Goal: Find contact information: Find contact information

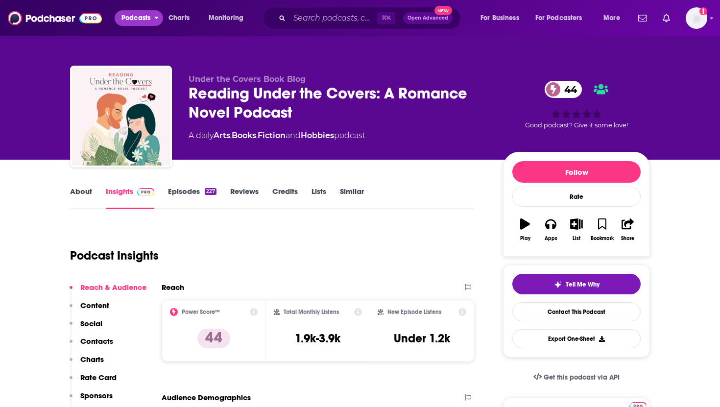
click at [140, 18] on span "Podcasts" at bounding box center [135, 18] width 29 height 14
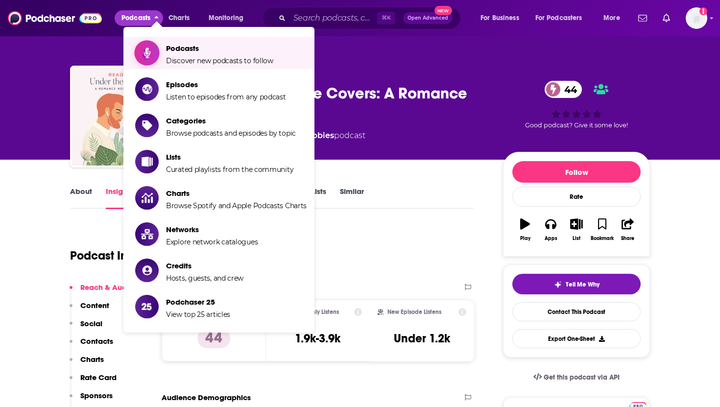
click at [175, 50] on span "Podcasts" at bounding box center [219, 48] width 107 height 9
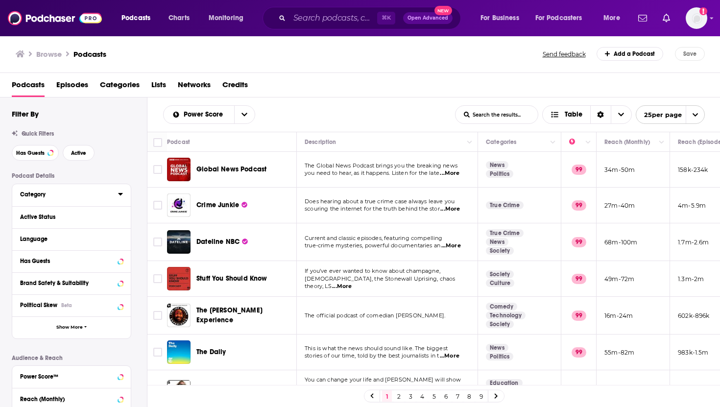
click at [119, 194] on icon at bounding box center [120, 194] width 4 height 2
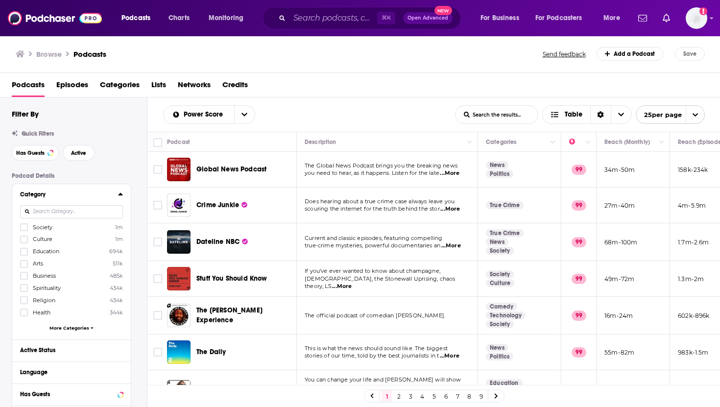
click at [76, 211] on input at bounding box center [71, 211] width 103 height 13
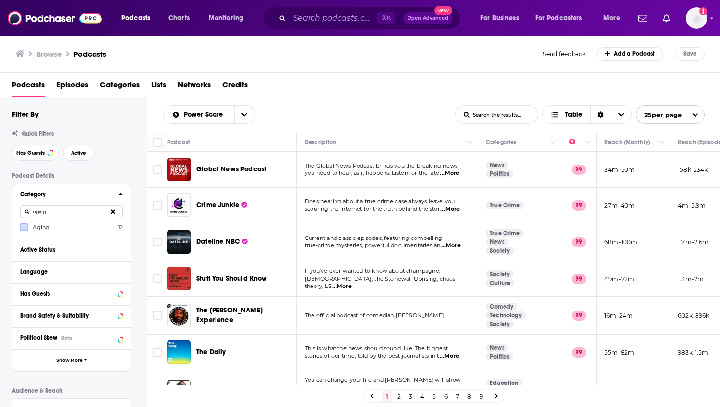
type input "aging"
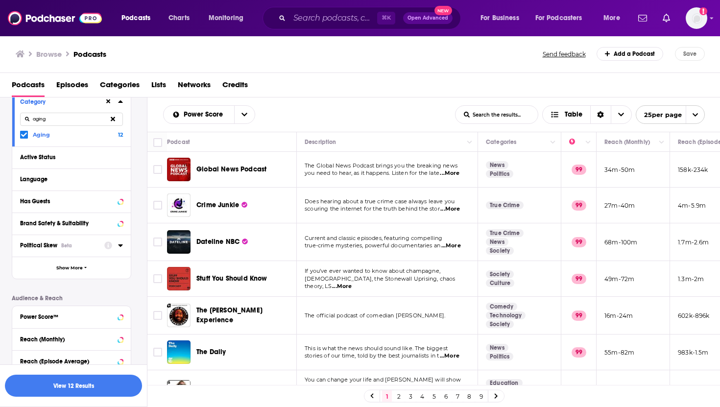
scroll to position [164, 0]
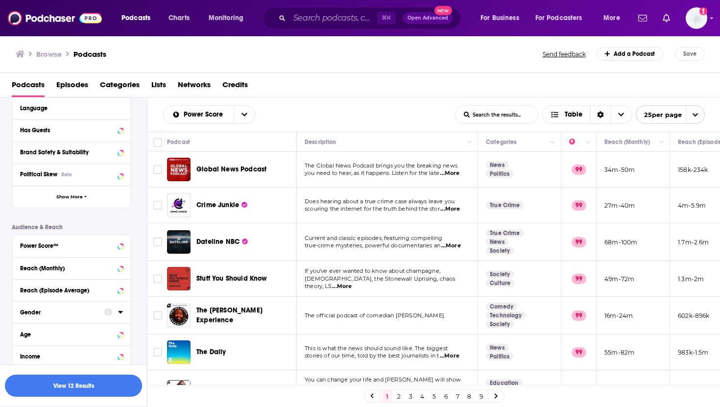
click at [70, 384] on button "View 12 Results" at bounding box center [73, 386] width 137 height 22
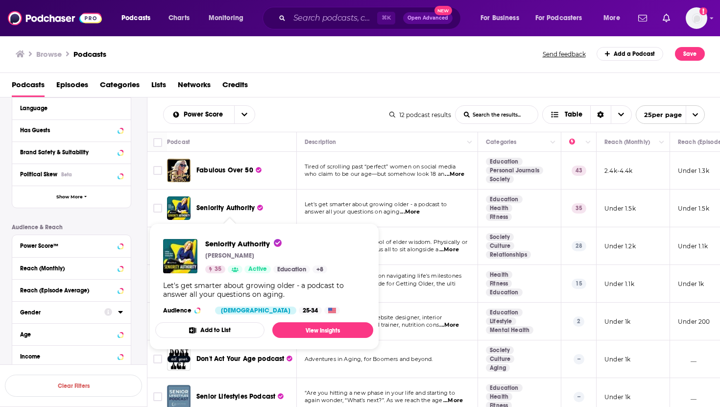
click at [225, 209] on span "Seniority Authority" at bounding box center [225, 208] width 58 height 8
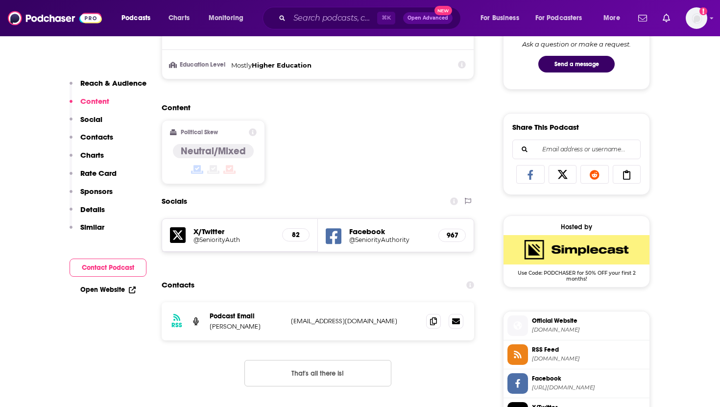
scroll to position [625, 0]
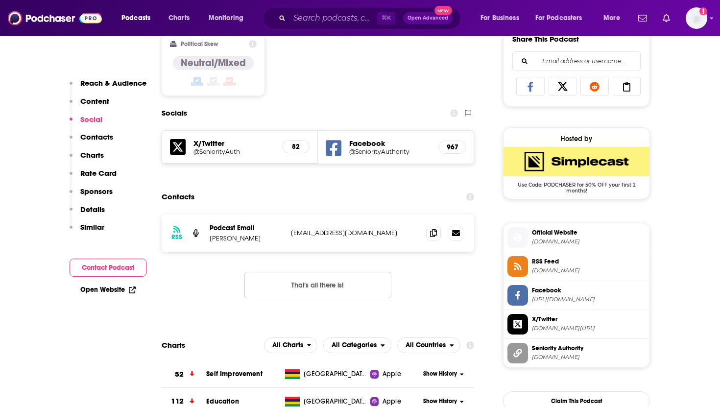
drag, startPoint x: 391, startPoint y: 234, endPoint x: 290, endPoint y: 237, distance: 100.9
click at [290, 237] on div "RSS Podcast Email Cathleen Toomey seniorityauthorityrw@gmail.com seniorityautho…" at bounding box center [318, 233] width 312 height 38
copy p "seniorityauthorityrw@gmail.com"
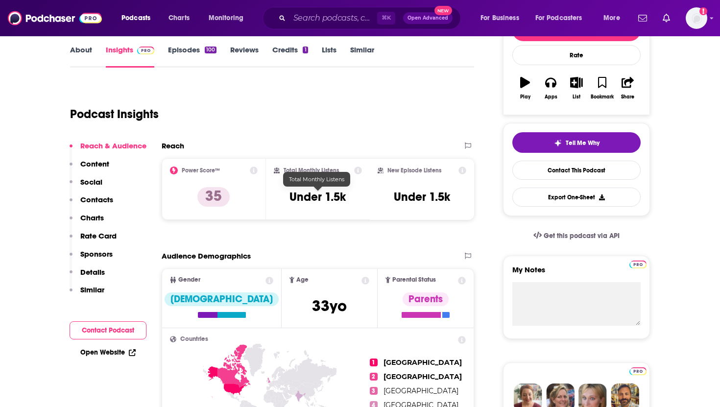
scroll to position [0, 0]
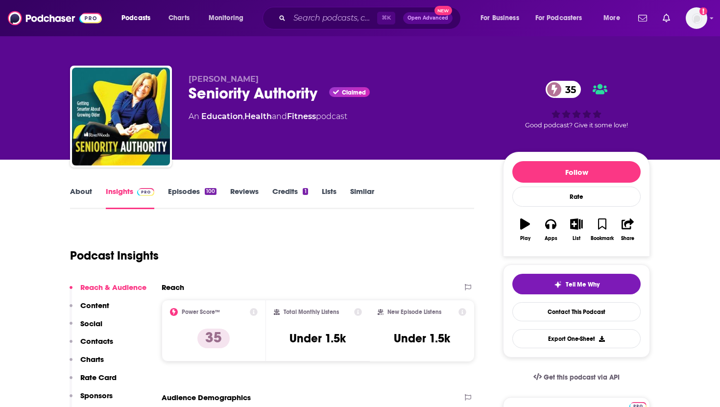
click at [80, 189] on link "About" at bounding box center [81, 198] width 22 height 23
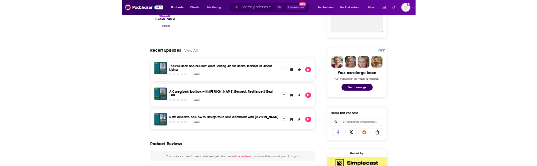
scroll to position [394, 0]
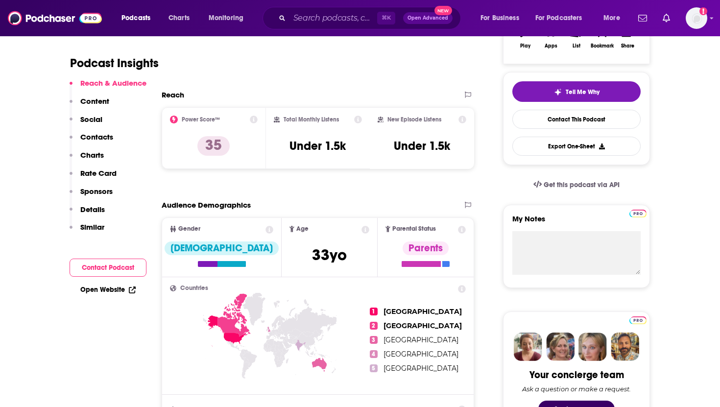
scroll to position [228, 0]
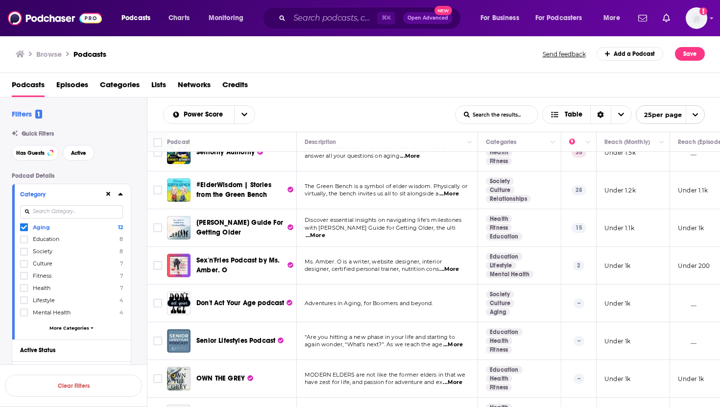
scroll to position [57, 0]
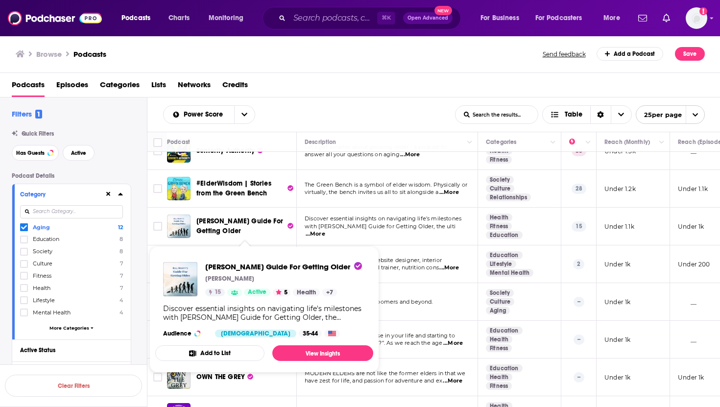
click at [213, 225] on span "[PERSON_NAME] Guide For Getting Older" at bounding box center [239, 226] width 87 height 18
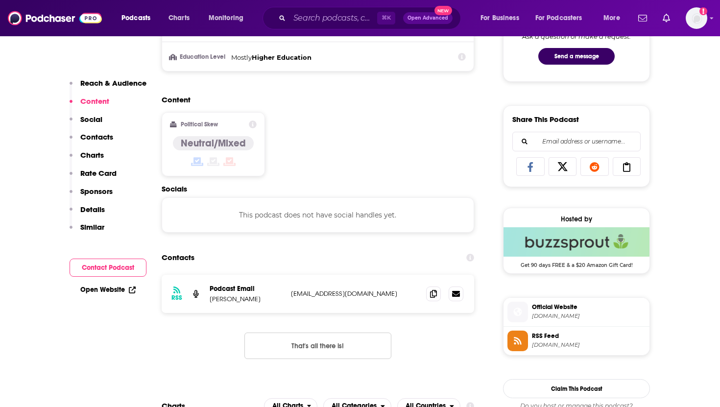
scroll to position [547, 0]
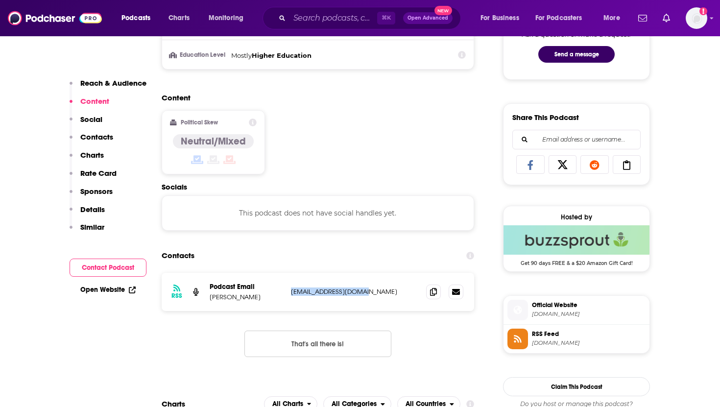
drag, startPoint x: 365, startPoint y: 294, endPoint x: 289, endPoint y: 294, distance: 75.4
click at [289, 295] on div "RSS Podcast Email Bill Monty Billmonty04@gmail.com Billmonty04@gmail.com" at bounding box center [318, 292] width 312 height 38
copy p "[EMAIL_ADDRESS][DOMAIN_NAME]"
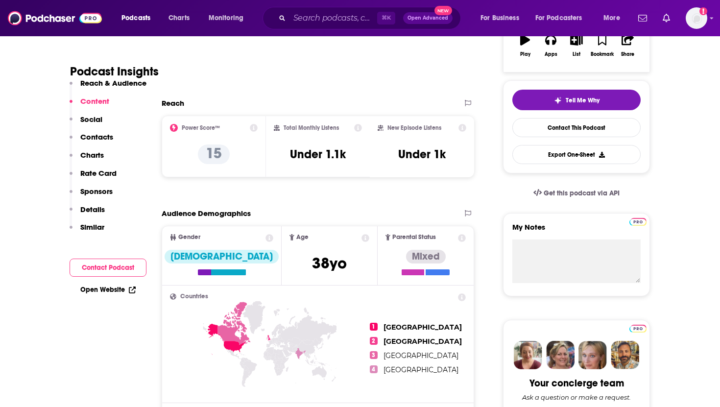
scroll to position [17, 0]
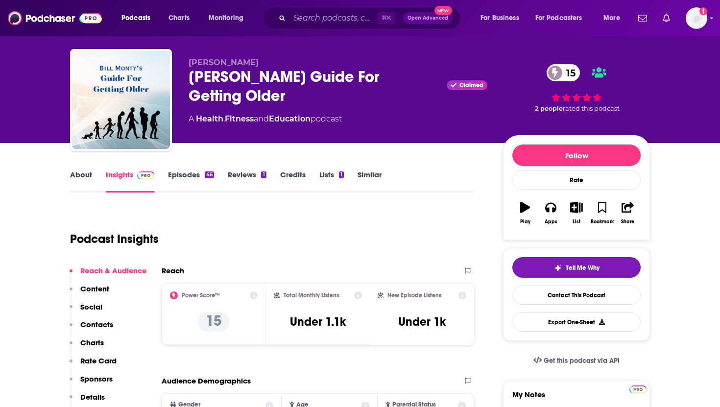
click at [79, 176] on link "About" at bounding box center [81, 181] width 22 height 23
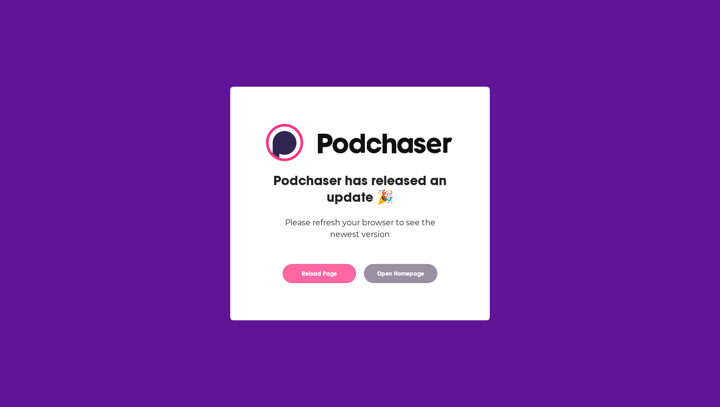
click at [315, 270] on button "Reload Page" at bounding box center [318, 273] width 73 height 19
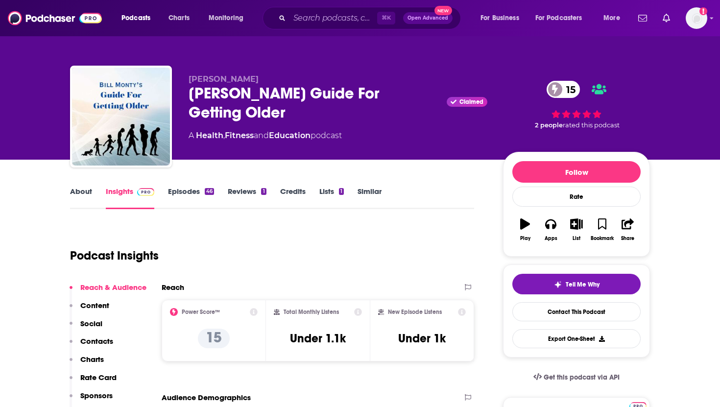
click at [80, 190] on link "About" at bounding box center [81, 198] width 22 height 23
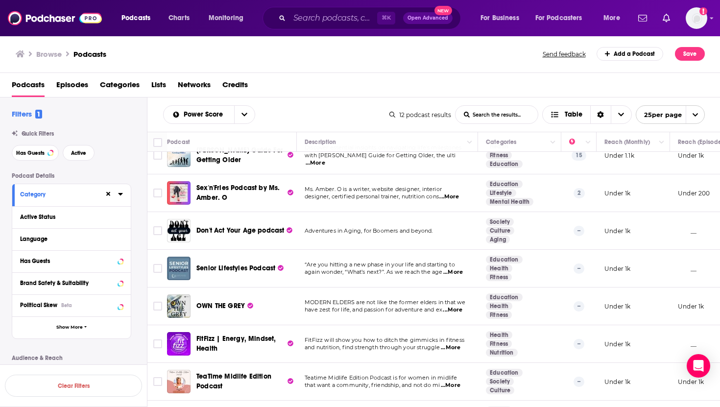
scroll to position [133, 0]
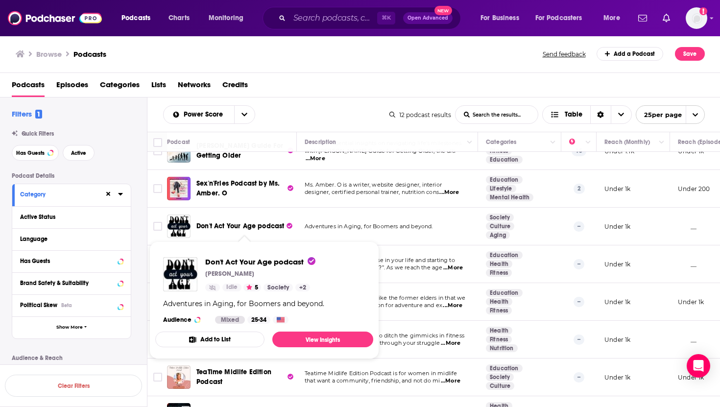
click at [259, 226] on span "Don't Act Your Age podcast" at bounding box center [240, 226] width 88 height 8
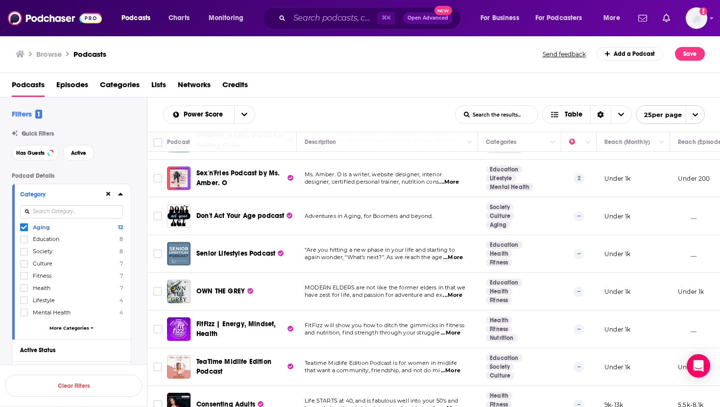
scroll to position [195, 0]
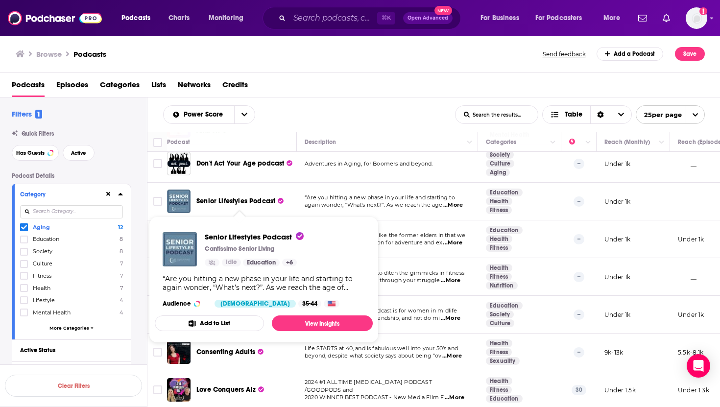
click at [214, 203] on span "Senior Lifestyles Podcast" at bounding box center [235, 201] width 79 height 8
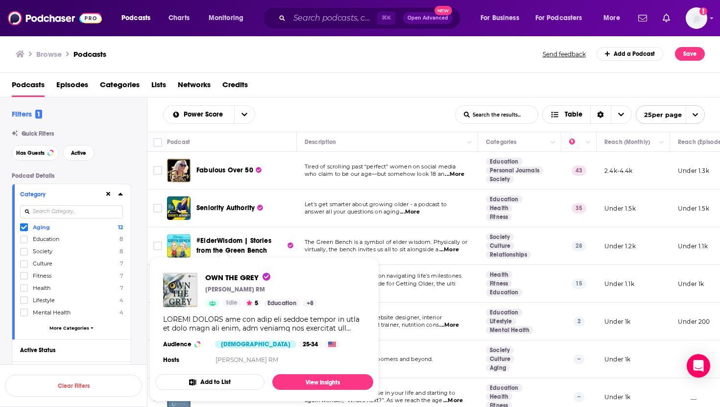
click at [24, 230] on icon at bounding box center [24, 227] width 6 height 6
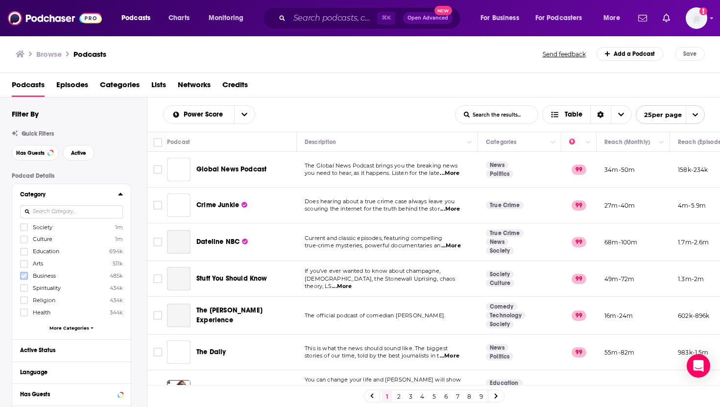
click at [23, 276] on icon at bounding box center [24, 276] width 6 height 6
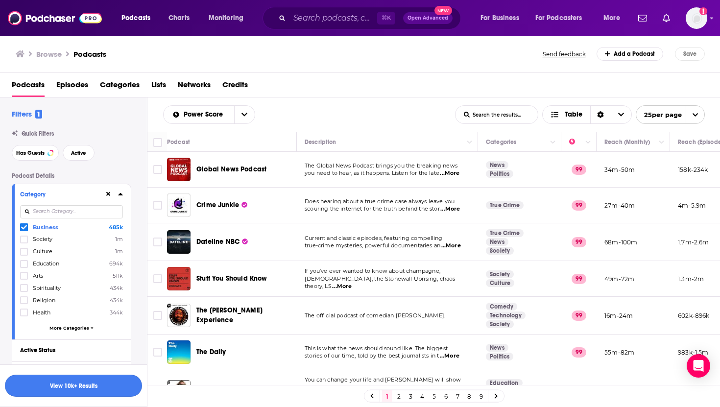
click at [58, 388] on button "View 10k+ Results" at bounding box center [73, 386] width 137 height 22
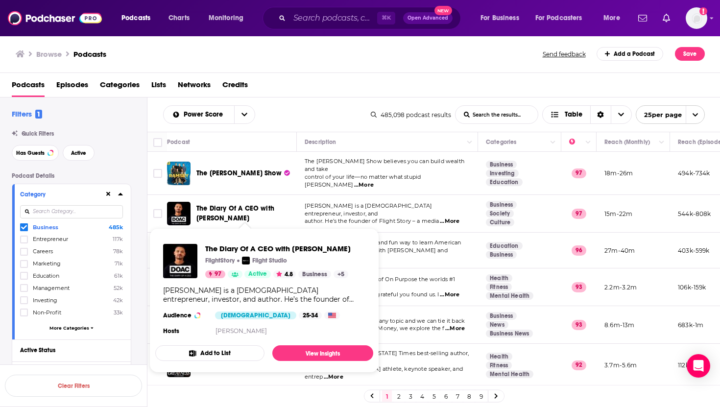
click at [224, 207] on span "The Diary Of A CEO with [PERSON_NAME]" at bounding box center [235, 213] width 78 height 18
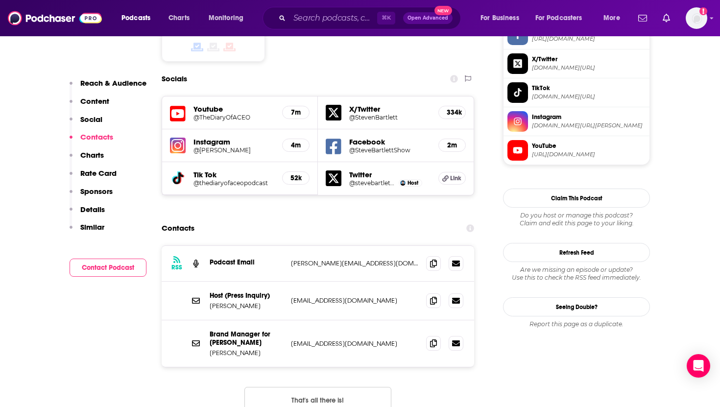
scroll to position [850, 0]
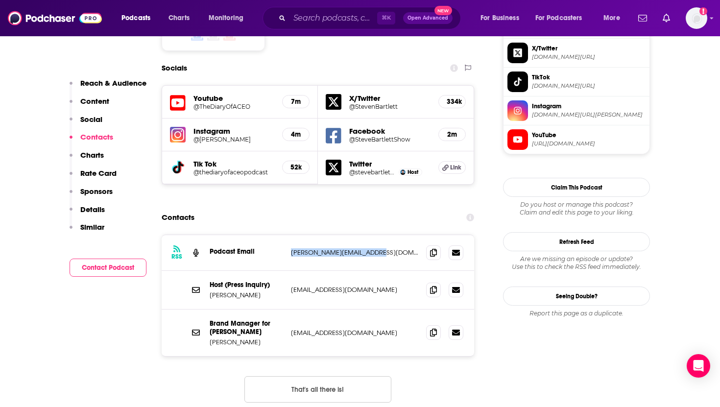
drag, startPoint x: 372, startPoint y: 218, endPoint x: 291, endPoint y: 215, distance: 81.3
click at [291, 248] on p "[PERSON_NAME][EMAIL_ADDRESS][DOMAIN_NAME]" at bounding box center [354, 252] width 127 height 8
copy p "[PERSON_NAME][EMAIL_ADDRESS][DOMAIN_NAME]"
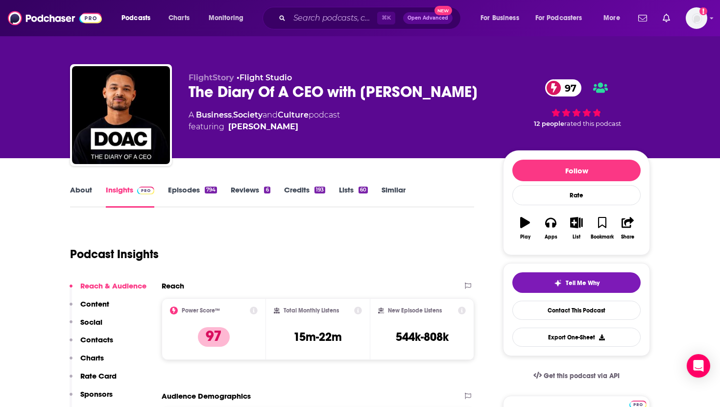
scroll to position [0, 0]
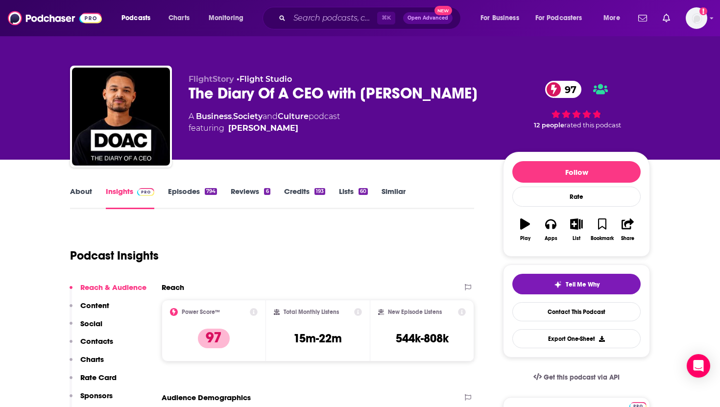
click at [80, 192] on link "About" at bounding box center [81, 198] width 22 height 23
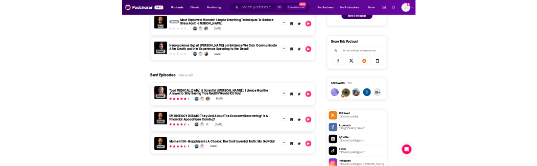
scroll to position [590, 0]
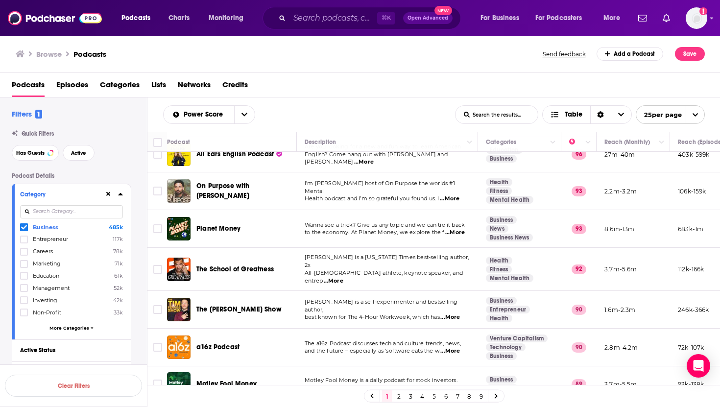
scroll to position [97, 0]
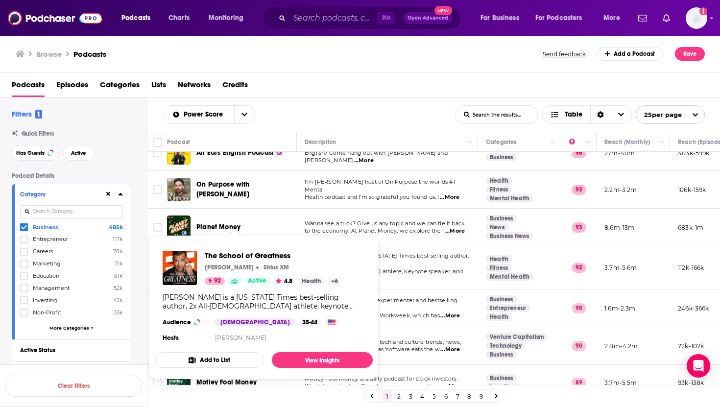
click at [253, 261] on div "The School of Greatness [PERSON_NAME] Sirius XM 92 Active 4.8 Health + 6" at bounding box center [273, 268] width 137 height 34
click at [422, 259] on p "[PERSON_NAME] is a [US_STATE] Times best-selling author, 2x" at bounding box center [387, 260] width 165 height 16
click at [231, 258] on span "The School of Greatness" at bounding box center [273, 255] width 137 height 9
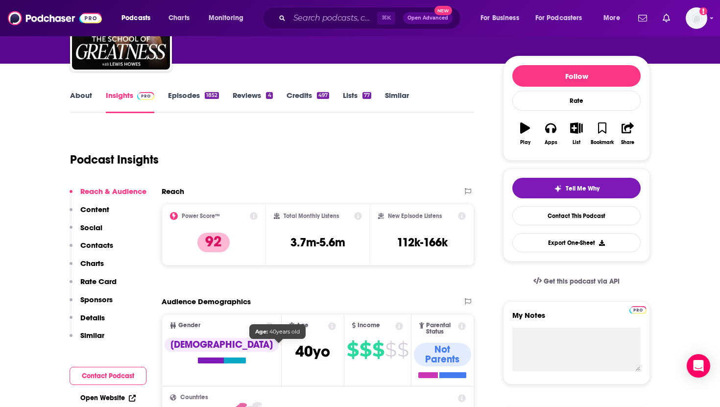
scroll to position [72, 0]
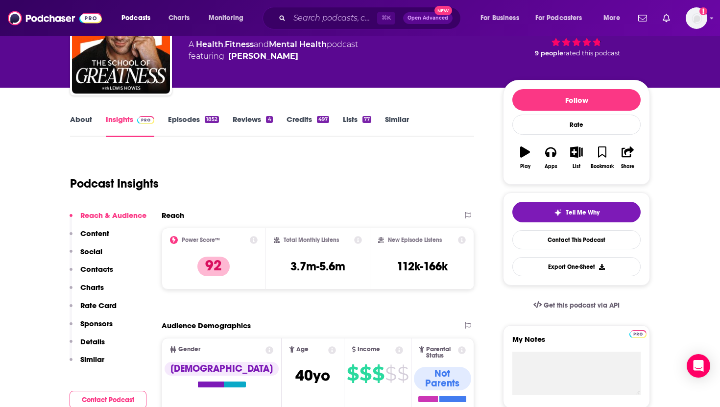
click at [79, 120] on link "About" at bounding box center [81, 126] width 22 height 23
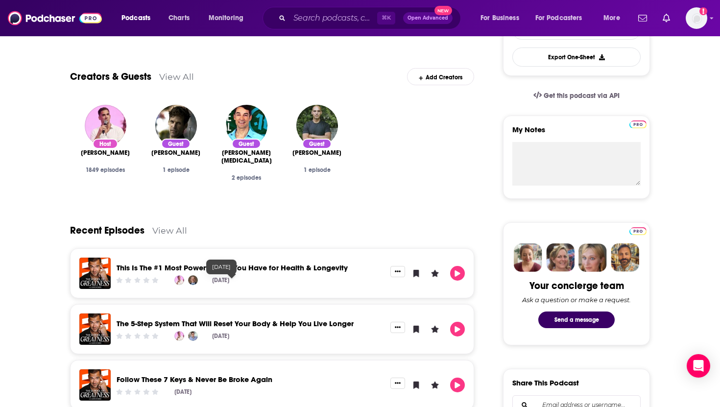
scroll to position [295, 0]
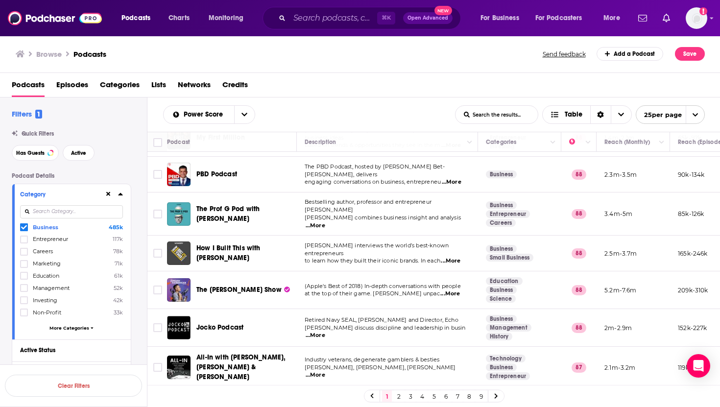
scroll to position [537, 0]
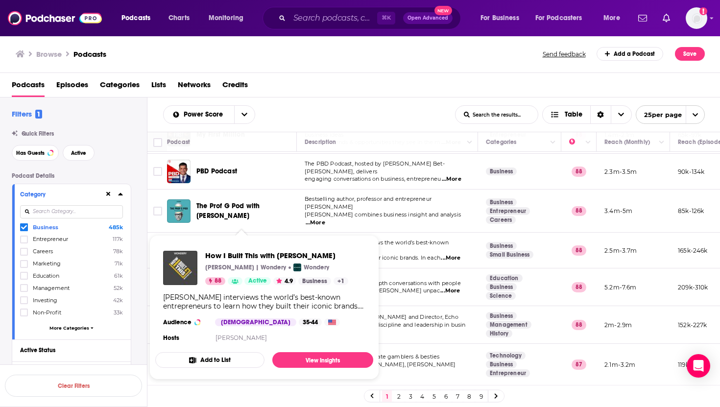
click at [248, 234] on span "How I Built This with [PERSON_NAME] [PERSON_NAME] | Wondery Wondery 88 Active 4…" at bounding box center [264, 307] width 230 height 156
click at [364, 239] on span "[PERSON_NAME] interviews the world’s best-known entrepreneurs" at bounding box center [377, 246] width 144 height 15
click at [258, 234] on span "How I Built This with [PERSON_NAME] [PERSON_NAME] | Wondery Wondery 88 Active 4…" at bounding box center [264, 307] width 230 height 156
click at [195, 233] on span "How I Built This with [PERSON_NAME] [PERSON_NAME] | Wondery Wondery 88 Active 4…" at bounding box center [264, 307] width 230 height 156
click at [249, 253] on span "How I Built This with [PERSON_NAME]" at bounding box center [276, 255] width 143 height 9
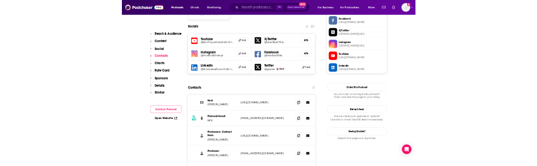
scroll to position [860, 0]
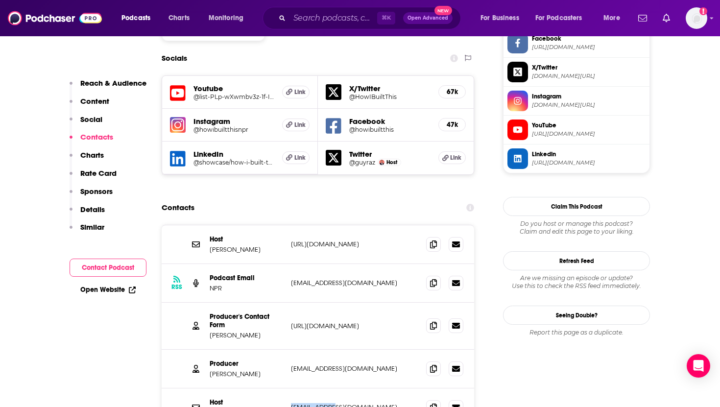
drag, startPoint x: 335, startPoint y: 350, endPoint x: 291, endPoint y: 347, distance: 44.1
click at [291, 403] on p "[EMAIL_ADDRESS][DOMAIN_NAME]" at bounding box center [354, 407] width 127 height 8
copy p "[EMAIL_ADDRESS][DOMAIN_NAME]"
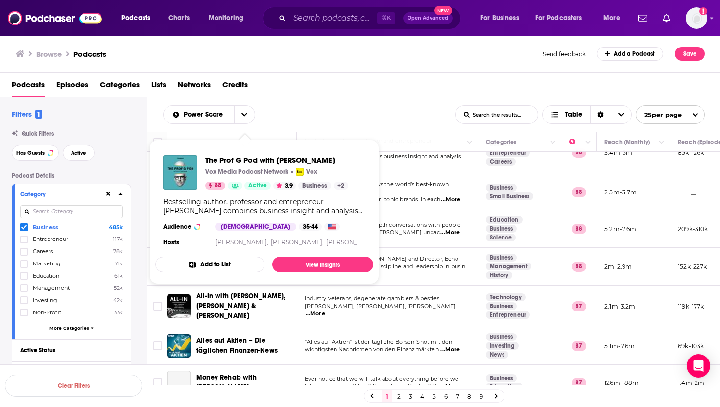
scroll to position [705, 0]
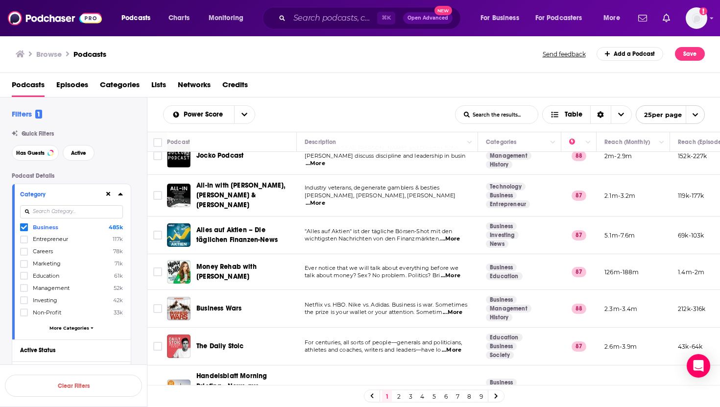
click at [399, 397] on link "2" at bounding box center [399, 396] width 10 height 12
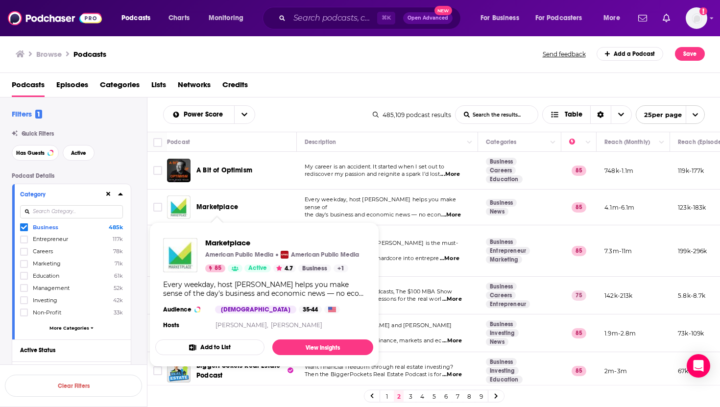
click at [216, 208] on span "Marketplace" at bounding box center [217, 207] width 42 height 8
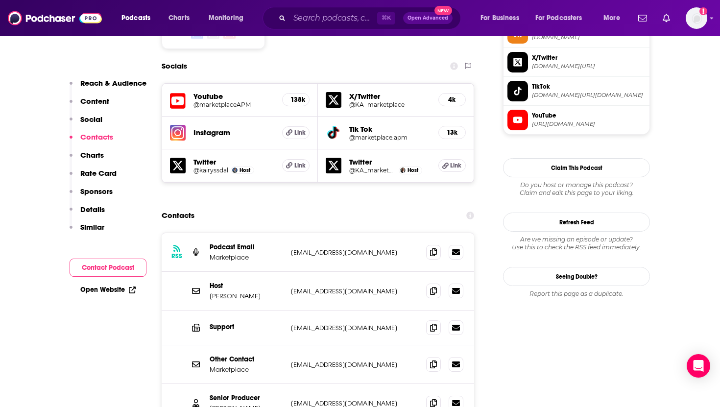
scroll to position [846, 0]
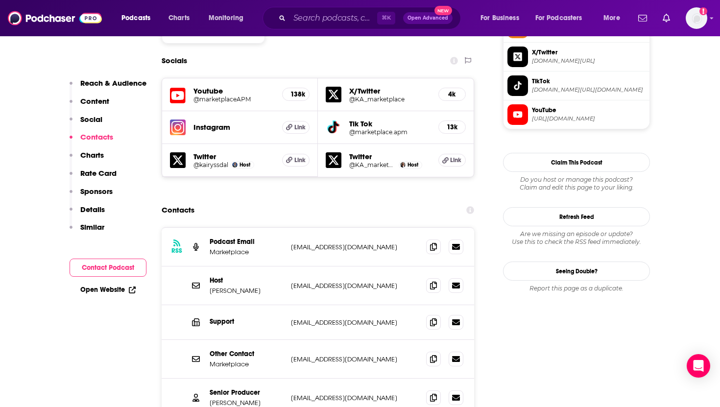
drag, startPoint x: 372, startPoint y: 340, endPoint x: 284, endPoint y: 340, distance: 88.1
click at [284, 378] on div "Senior Producer [PERSON_NAME] [EMAIL_ADDRESS][DOMAIN_NAME] [EMAIL_ADDRESS][DOMA…" at bounding box center [318, 397] width 312 height 38
copy div "[EMAIL_ADDRESS][DOMAIN_NAME]"
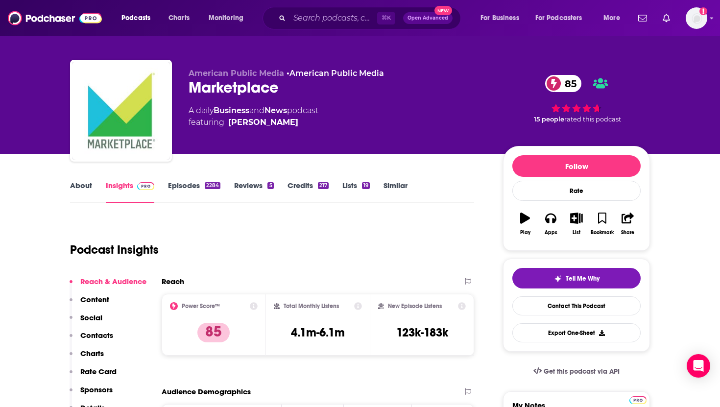
scroll to position [0, 0]
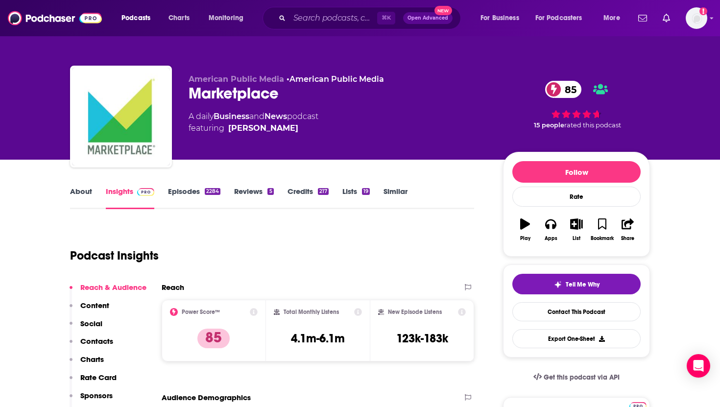
click at [80, 192] on link "About" at bounding box center [81, 198] width 22 height 23
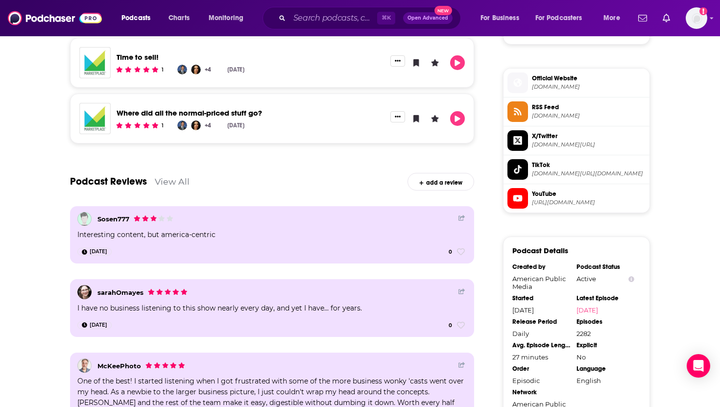
scroll to position [783, 0]
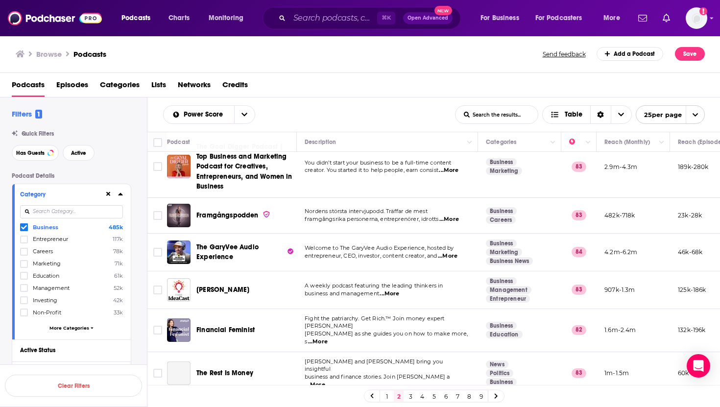
scroll to position [636, 0]
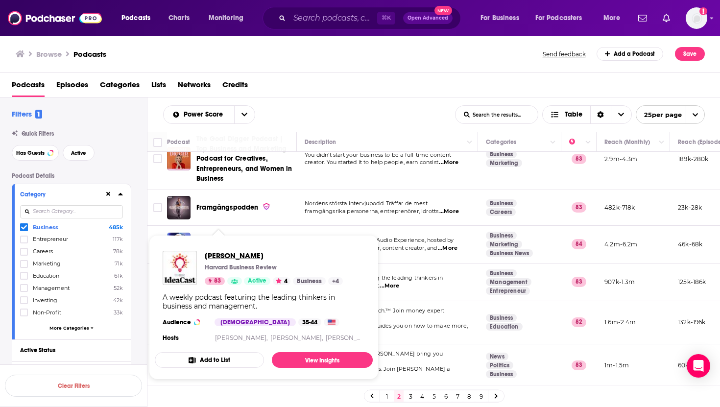
click at [220, 255] on span "[PERSON_NAME]" at bounding box center [274, 255] width 138 height 9
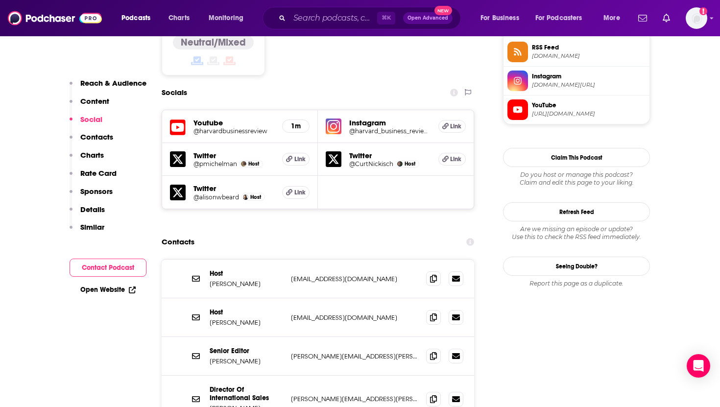
scroll to position [872, 0]
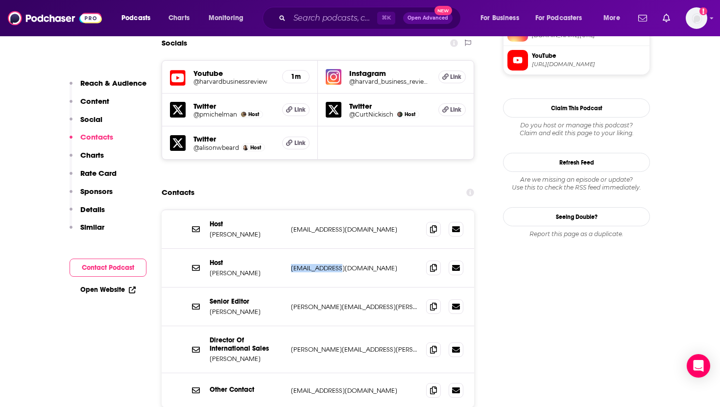
drag, startPoint x: 344, startPoint y: 203, endPoint x: 287, endPoint y: 204, distance: 56.8
click at [287, 249] on div "Host [PERSON_NAME] [EMAIL_ADDRESS][DOMAIN_NAME] [EMAIL_ADDRESS][DOMAIN_NAME]" at bounding box center [318, 268] width 312 height 39
copy p "[EMAIL_ADDRESS][DOMAIN_NAME]"
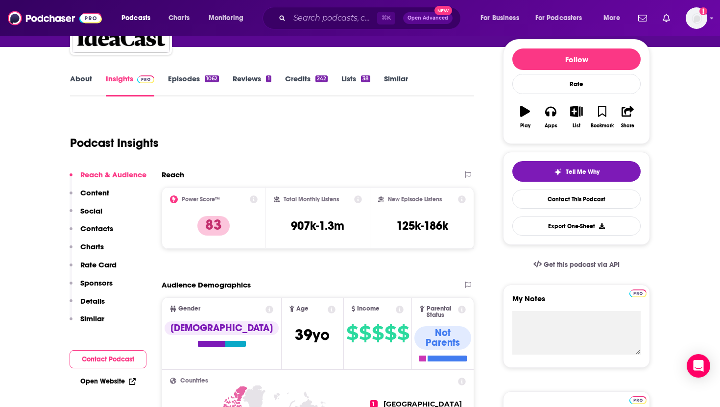
scroll to position [0, 0]
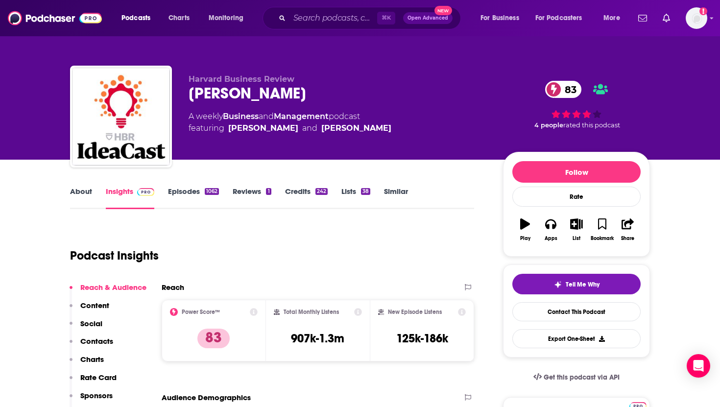
click at [82, 193] on link "About" at bounding box center [81, 198] width 22 height 23
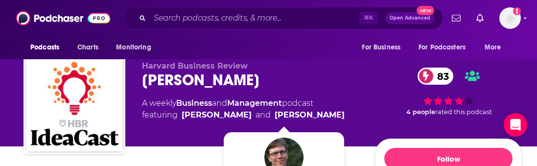
scroll to position [10, 0]
